Goal: Task Accomplishment & Management: Manage account settings

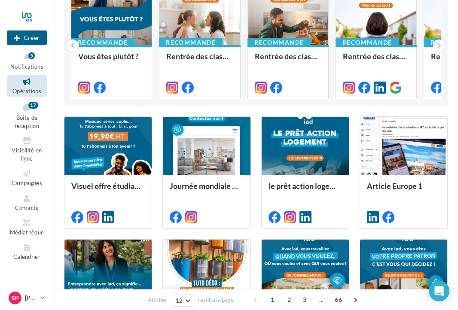
scroll to position [125, 0]
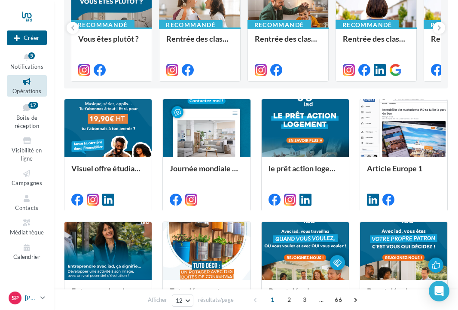
click at [26, 298] on p "[PERSON_NAME]" at bounding box center [31, 298] width 12 height 9
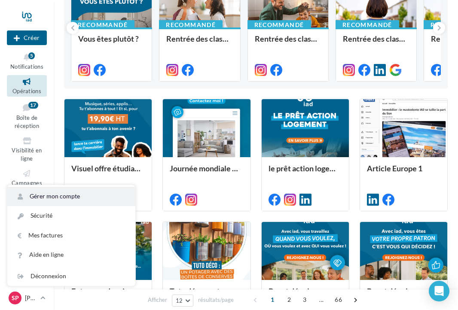
click at [58, 197] on link "Gérer mon compte" at bounding box center [71, 196] width 128 height 19
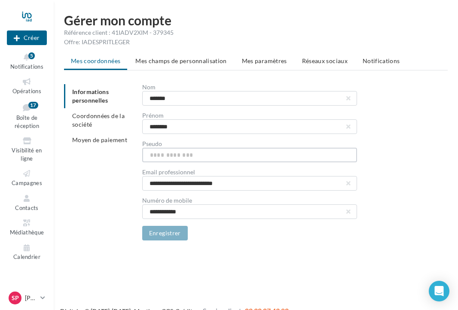
click at [150, 155] on input "text" at bounding box center [249, 155] width 215 height 15
click at [188, 66] on li "Mes champs de personnalisation" at bounding box center [180, 60] width 105 height 15
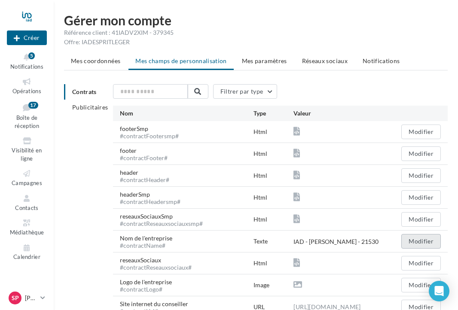
click at [416, 245] on button "Modifier" at bounding box center [421, 241] width 40 height 15
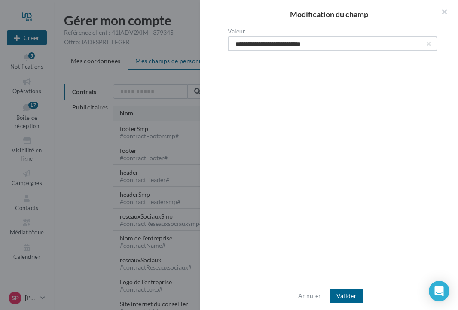
click at [342, 45] on input "**********" at bounding box center [333, 44] width 210 height 15
drag, startPoint x: 333, startPoint y: 43, endPoint x: 305, endPoint y: 45, distance: 27.6
click at [305, 45] on input "**********" at bounding box center [333, 44] width 210 height 15
click at [240, 44] on input "**********" at bounding box center [333, 44] width 210 height 15
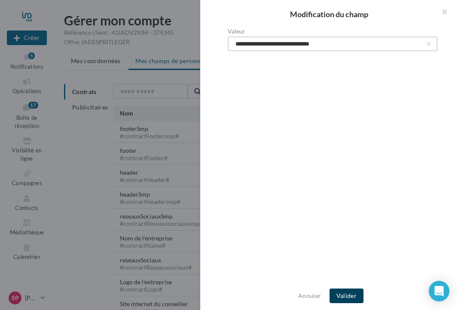
type input "**********"
click at [346, 296] on button "Valider" at bounding box center [346, 296] width 34 height 15
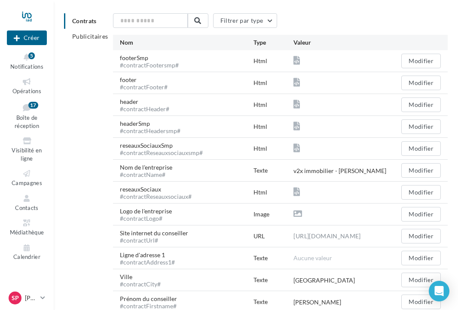
scroll to position [71, 0]
click at [25, 296] on p "[PERSON_NAME]" at bounding box center [31, 298] width 12 height 9
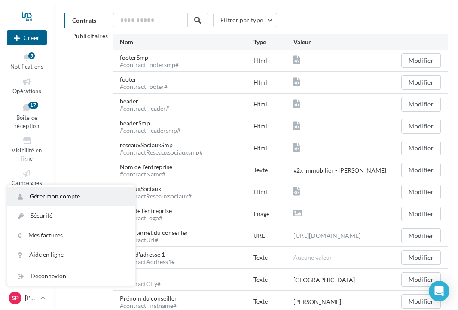
click at [52, 198] on link "Gérer mon compte" at bounding box center [71, 196] width 128 height 19
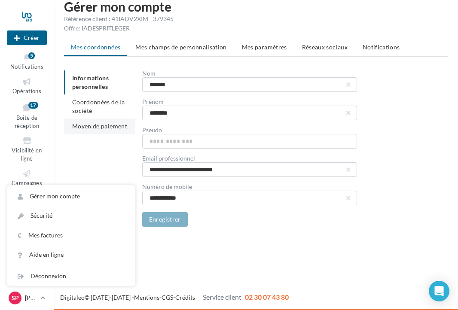
click at [107, 124] on span "Moyen de paiement" at bounding box center [99, 125] width 55 height 7
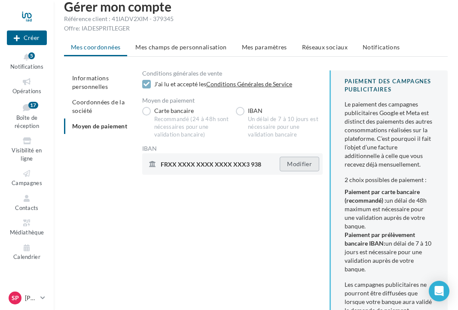
click at [306, 164] on button "Modifier" at bounding box center [300, 164] width 40 height 15
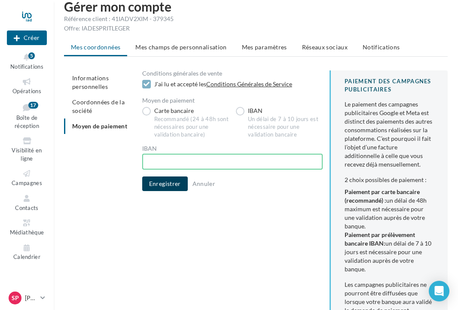
click at [171, 182] on button "Enregistrer" at bounding box center [165, 183] width 46 height 15
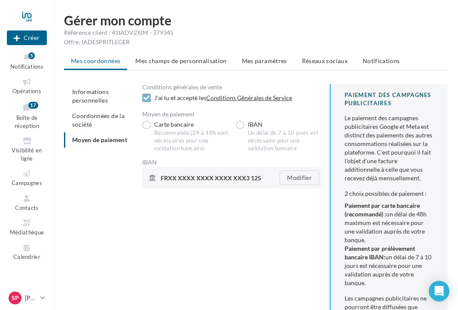
drag, startPoint x: 230, startPoint y: 178, endPoint x: 245, endPoint y: 179, distance: 15.5
click at [246, 179] on span "FRXX XXXX XXXX XXXX XXX3 125" at bounding box center [211, 178] width 100 height 6
click at [30, 300] on p "[PERSON_NAME]" at bounding box center [31, 298] width 12 height 9
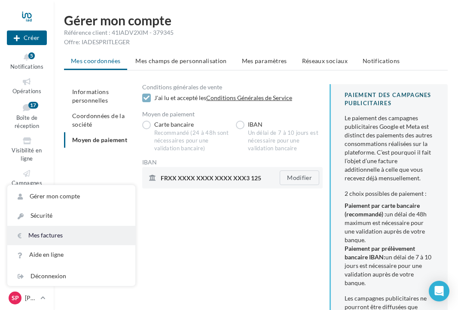
click at [45, 235] on link "Mes factures" at bounding box center [71, 235] width 128 height 19
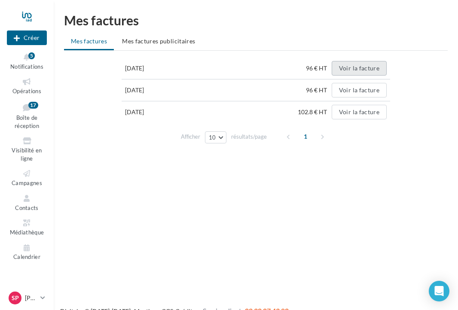
click at [359, 68] on button "Voir la facture" at bounding box center [359, 68] width 55 height 15
